Goal: Task Accomplishment & Management: Use online tool/utility

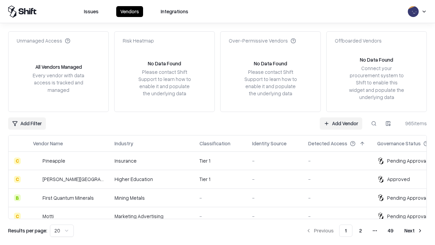
click at [341, 123] on link "Add Vendor" at bounding box center [341, 123] width 42 height 12
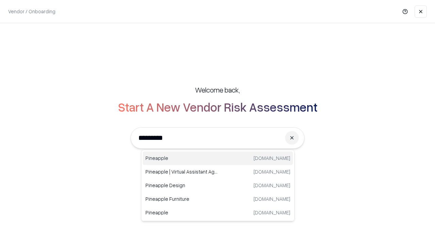
click at [218, 158] on div "Pineapple [DOMAIN_NAME]" at bounding box center [218, 158] width 150 height 14
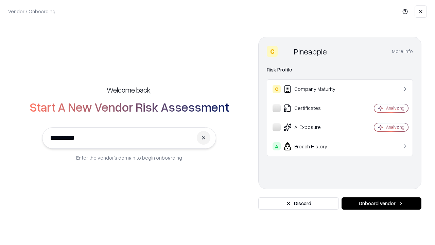
type input "*********"
click at [381, 203] on button "Onboard Vendor" at bounding box center [381, 203] width 80 height 12
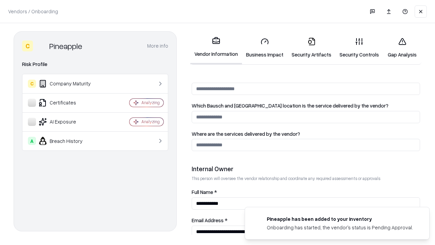
scroll to position [352, 0]
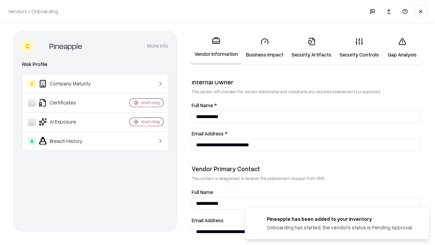
click at [265, 48] on link "Business Impact" at bounding box center [265, 48] width 46 height 32
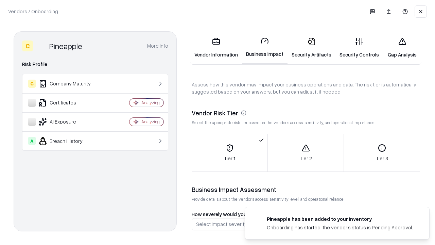
click at [311, 48] on link "Security Artifacts" at bounding box center [311, 48] width 48 height 32
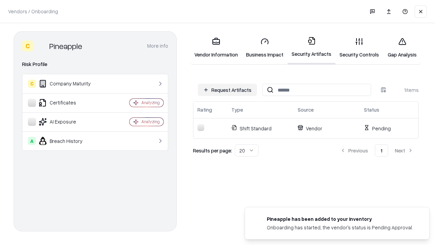
click at [227, 90] on button "Request Artifacts" at bounding box center [227, 90] width 59 height 12
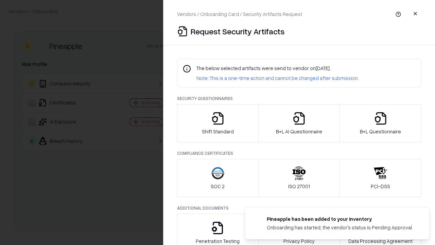
click at [217, 123] on icon "button" at bounding box center [218, 118] width 14 height 14
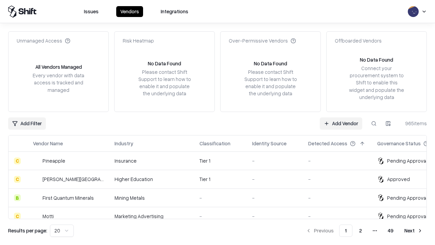
click at [341, 123] on link "Add Vendor" at bounding box center [341, 123] width 42 height 12
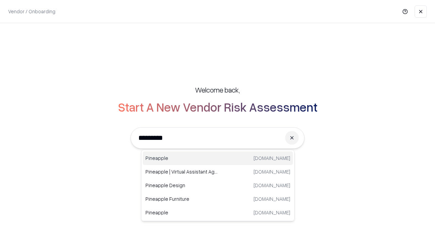
click at [218, 158] on div "Pineapple [DOMAIN_NAME]" at bounding box center [218, 158] width 150 height 14
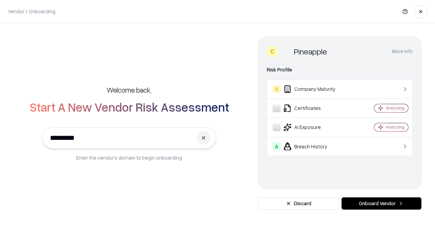
type input "*********"
click at [381, 203] on button "Onboard Vendor" at bounding box center [381, 203] width 80 height 12
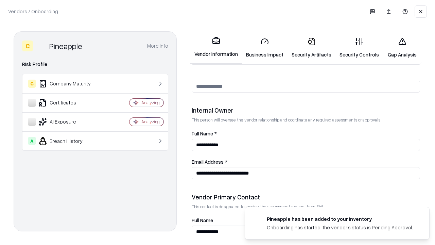
scroll to position [352, 0]
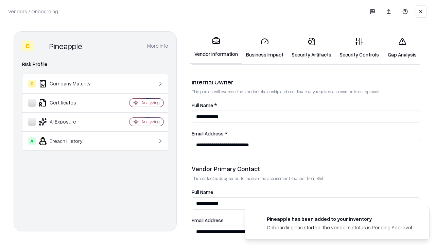
click at [402, 48] on link "Gap Analysis" at bounding box center [402, 48] width 38 height 32
